Goal: Task Accomplishment & Management: Complete application form

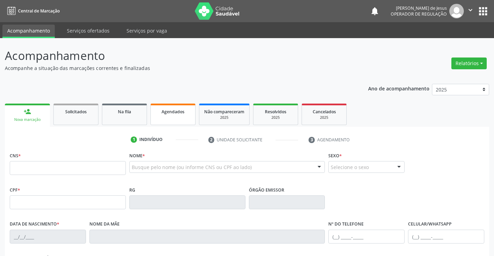
click at [188, 113] on div "Agendados" at bounding box center [173, 111] width 35 height 7
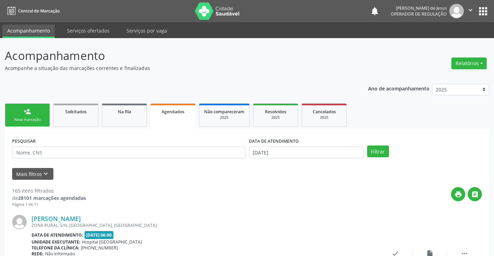
click at [24, 120] on div "Nova marcação" at bounding box center [27, 119] width 35 height 5
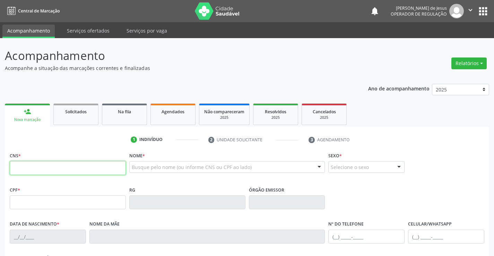
click at [19, 172] on input "text" at bounding box center [68, 168] width 116 height 14
type input "708 2036 3109 6648"
type input "056.357.855-65"
type input "16162213"
type input "[DATE]"
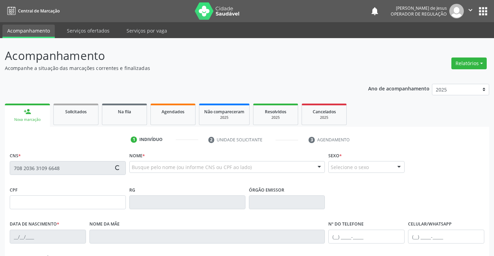
type input "[PERSON_NAME]"
type input "[PHONE_NUMBER]"
type input "S/N"
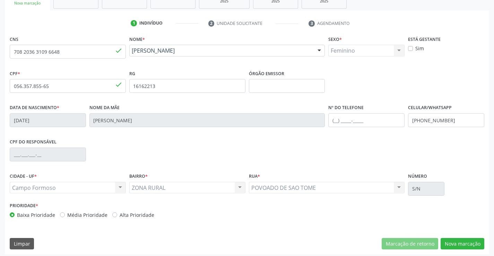
scroll to position [120, 0]
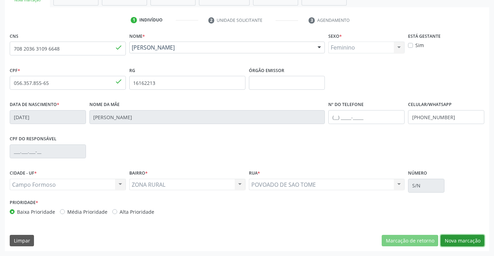
click at [457, 241] on button "Nova marcação" at bounding box center [463, 241] width 44 height 12
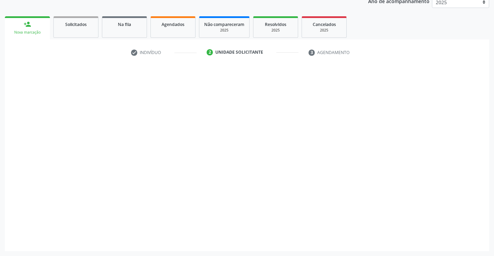
scroll to position [87, 0]
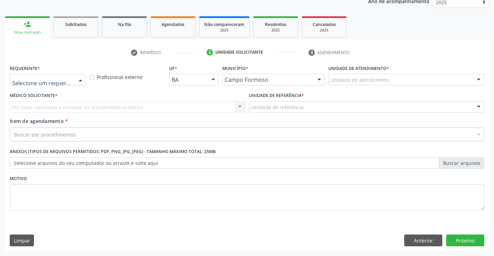
click at [79, 76] on div at bounding box center [80, 80] width 10 height 12
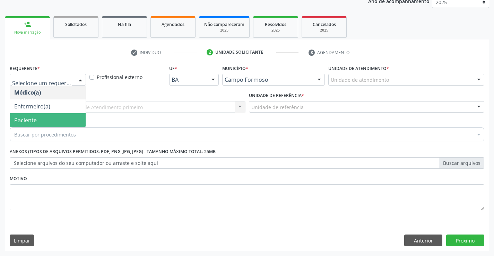
click at [42, 120] on span "Paciente" at bounding box center [48, 120] width 76 height 14
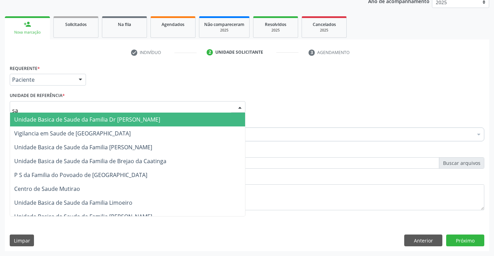
type input "sao"
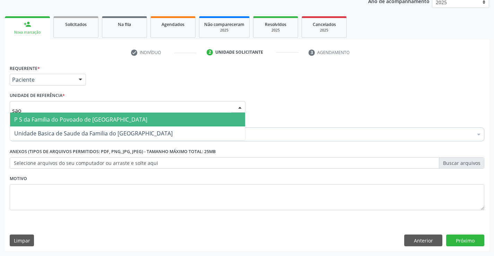
click at [59, 120] on span "P S da Familia do Povoado de [GEOGRAPHIC_DATA]" at bounding box center [80, 120] width 133 height 8
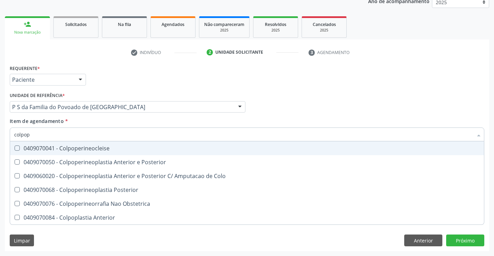
type input "colpope"
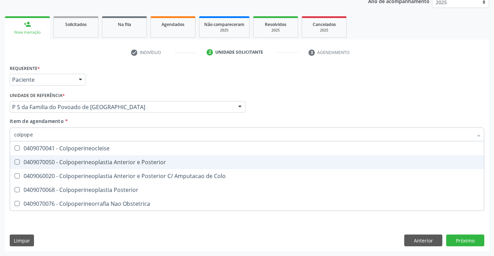
click at [110, 164] on div "0409070050 - Colpoperineoplastia Anterior e Posterior" at bounding box center [247, 163] width 466 height 6
checkbox Posterior "true"
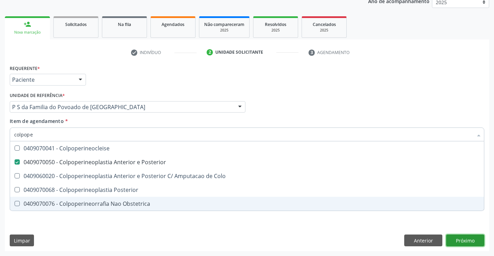
click at [468, 238] on div "Requerente * Paciente Médico(a) Enfermeiro(a) Paciente Nenhum resultado encontr…" at bounding box center [247, 157] width 485 height 188
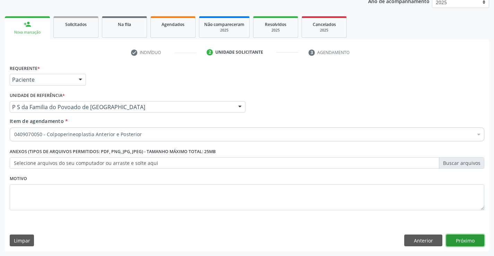
click at [467, 242] on button "Próximo" at bounding box center [465, 241] width 38 height 12
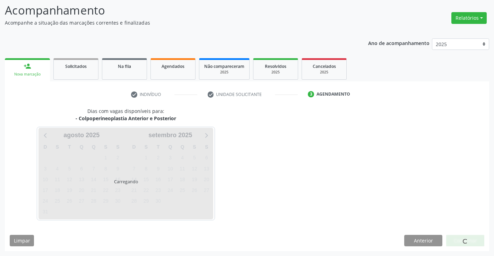
scroll to position [45, 0]
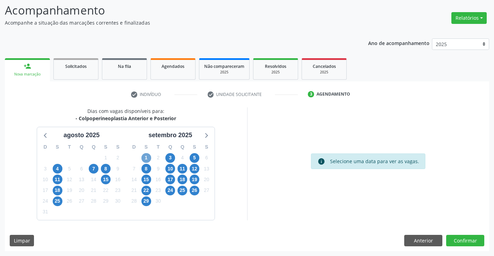
click at [144, 159] on span "1" at bounding box center [147, 158] width 10 height 10
